Goal: Find specific page/section: Find specific page/section

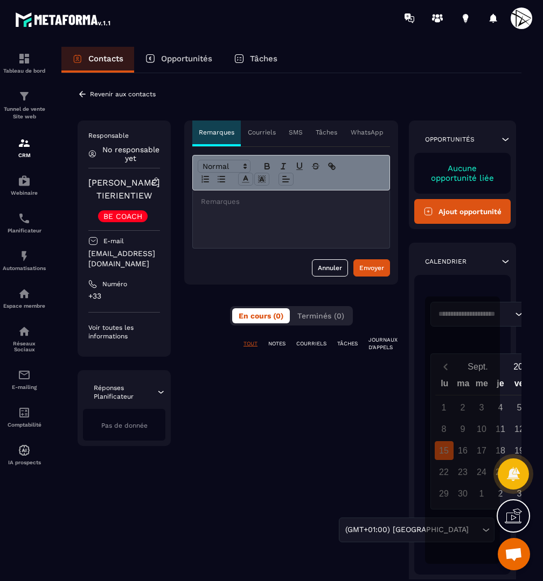
click at [160, 182] on icon at bounding box center [155, 182] width 10 height 10
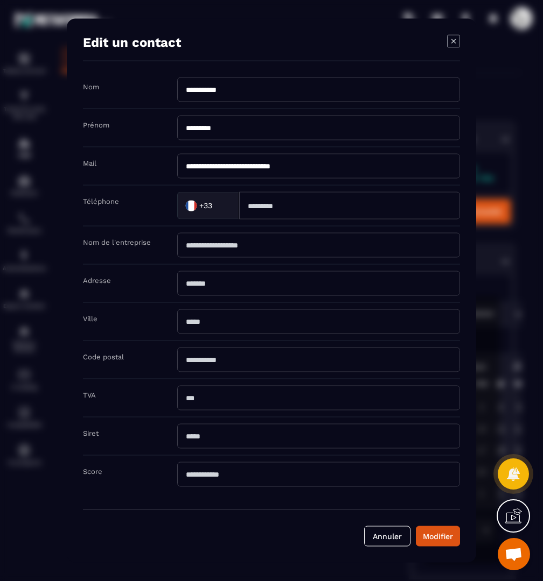
click at [455, 46] on icon "Modal window" at bounding box center [453, 41] width 13 height 13
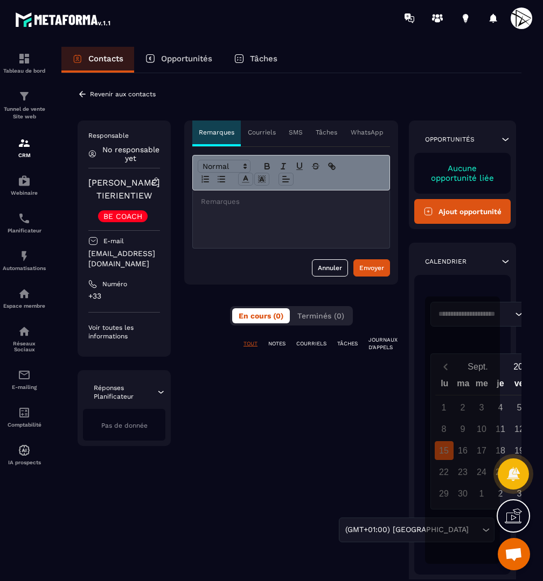
click at [107, 95] on p "Revenir aux contacts" at bounding box center [123, 94] width 66 height 8
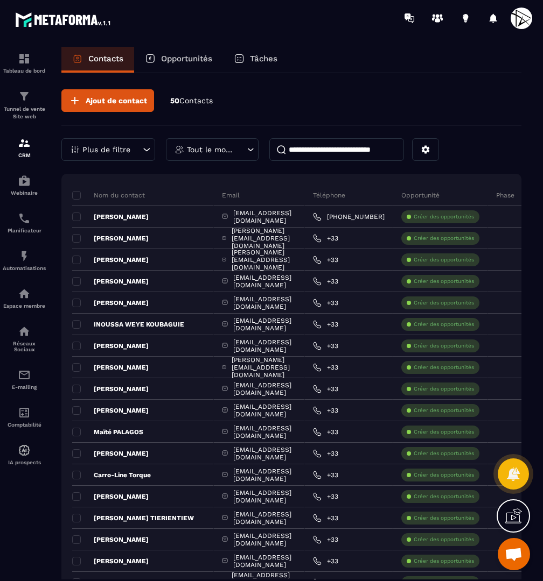
click at [323, 154] on input at bounding box center [336, 149] width 135 height 23
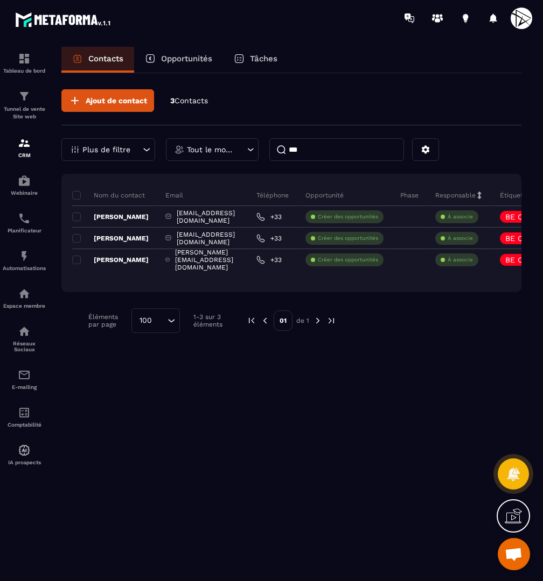
drag, startPoint x: 330, startPoint y: 153, endPoint x: 277, endPoint y: 151, distance: 53.3
click at [277, 151] on input "***" at bounding box center [336, 149] width 135 height 23
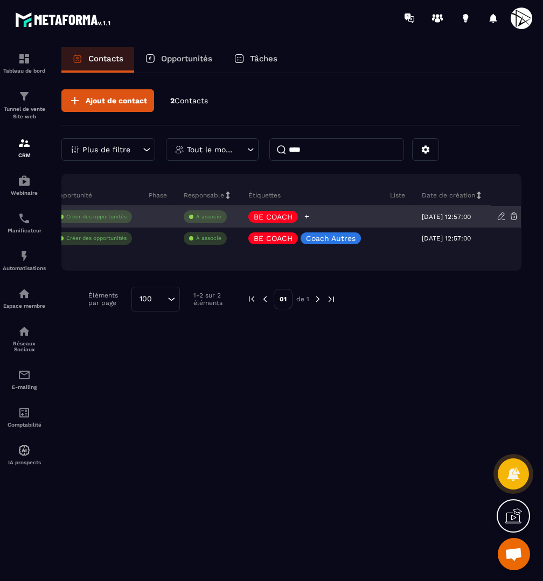
scroll to position [0, 322]
type input "****"
click at [273, 214] on p "BE COACH" at bounding box center [273, 217] width 39 height 8
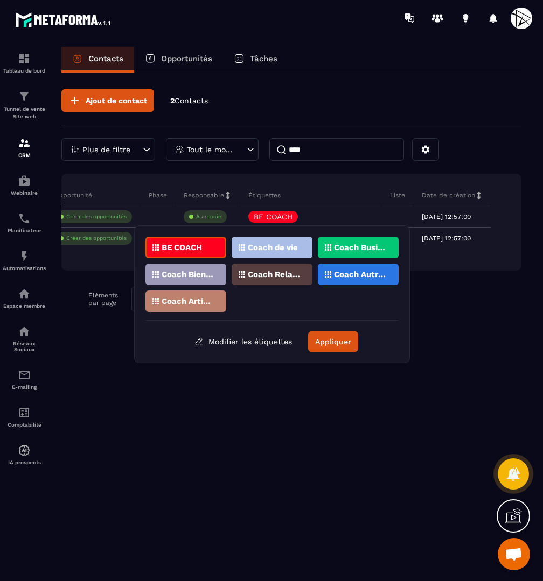
click at [271, 245] on p "Coach de vie" at bounding box center [273, 248] width 50 height 8
click at [350, 278] on div "Coach Autres" at bounding box center [358, 275] width 81 height 22
click at [342, 245] on p "Coach Business" at bounding box center [360, 248] width 52 height 8
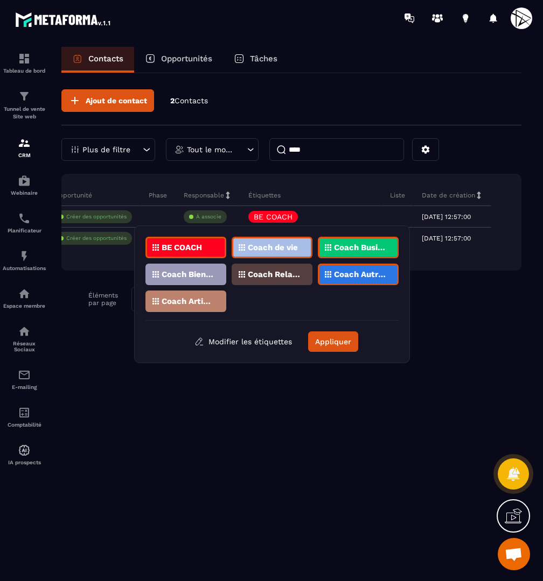
click at [331, 343] on button "Appliquer" at bounding box center [333, 342] width 50 height 20
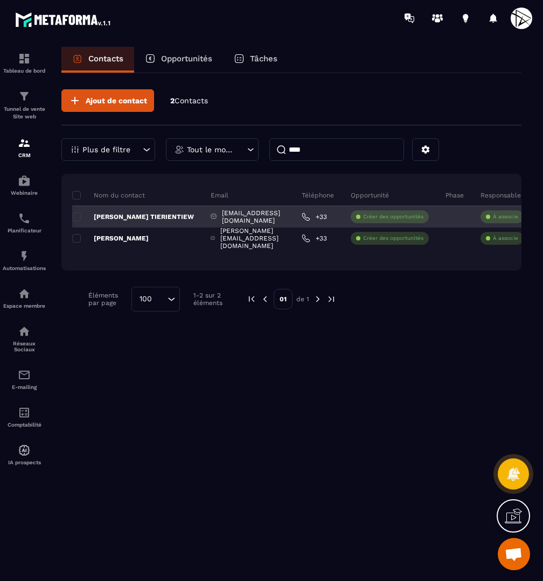
scroll to position [0, 0]
click at [159, 216] on p "[PERSON_NAME] TIERIENTIEW" at bounding box center [133, 217] width 122 height 9
